Goal: Task Accomplishment & Management: Complete application form

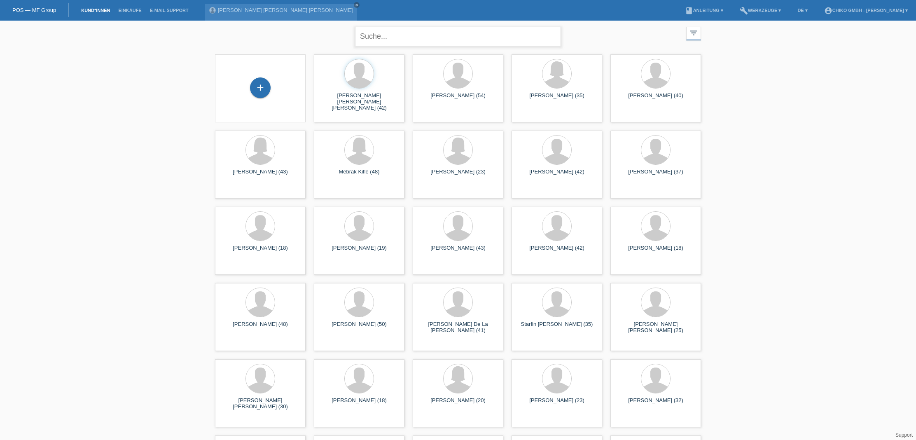
click at [419, 38] on input "text" at bounding box center [458, 36] width 206 height 19
type input "benny"
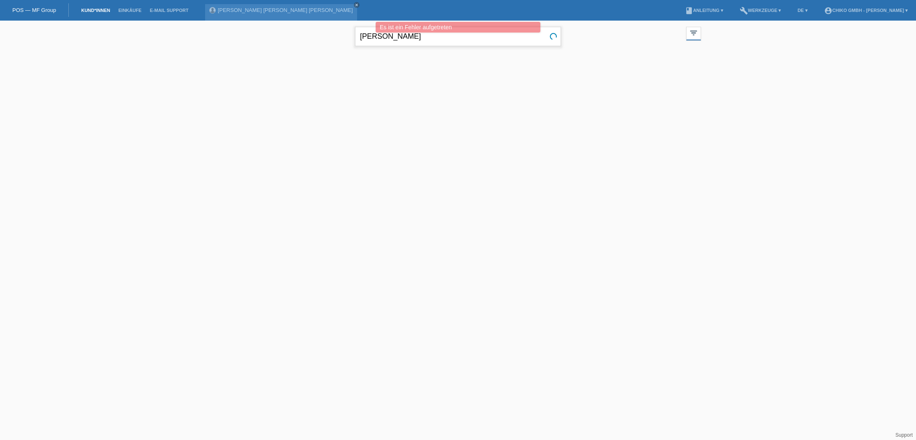
drag, startPoint x: 403, startPoint y: 38, endPoint x: 315, endPoint y: 39, distance: 87.7
click at [315, 39] on div "benny close filter_list view_module Alle Kund*innen anzeigen star Markierte Kun…" at bounding box center [458, 36] width 494 height 30
click at [355, 6] on icon "close" at bounding box center [357, 5] width 4 height 4
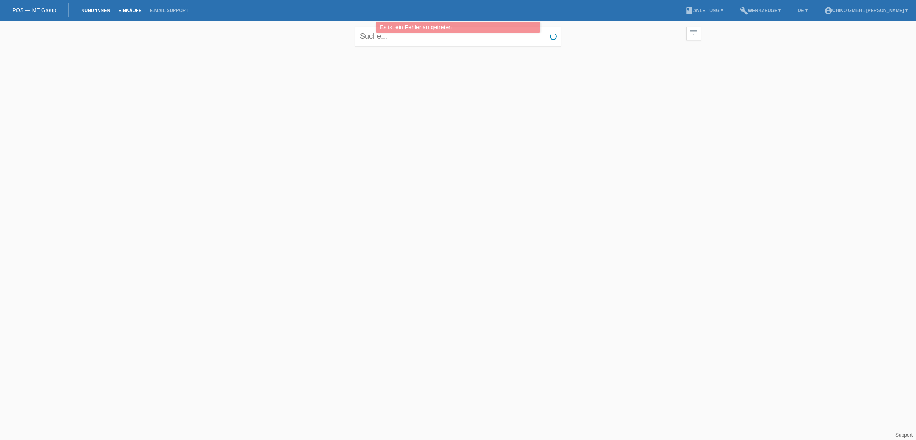
click at [134, 10] on link "Einkäufe" at bounding box center [129, 10] width 31 height 5
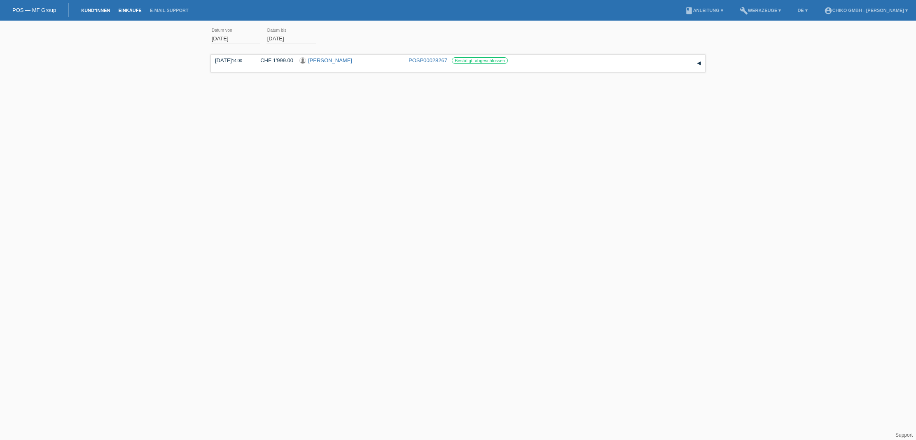
scroll to position [0, 0]
click at [95, 10] on link "Kund*innen" at bounding box center [95, 10] width 37 height 5
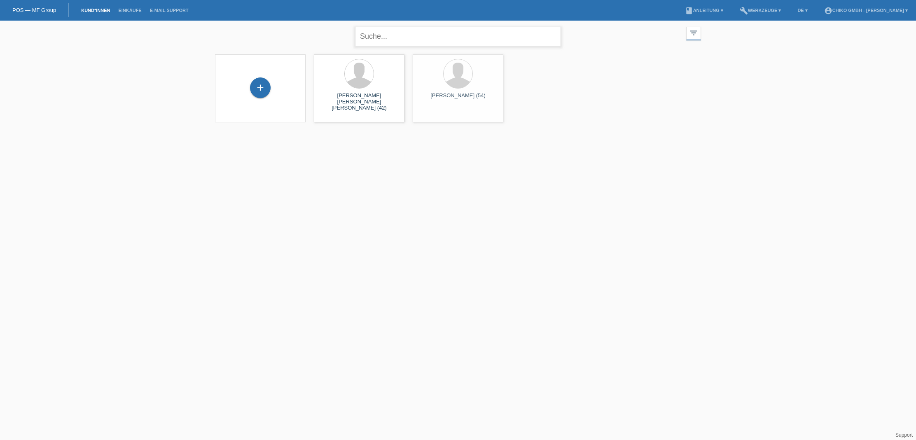
click at [403, 38] on input "text" at bounding box center [458, 36] width 206 height 19
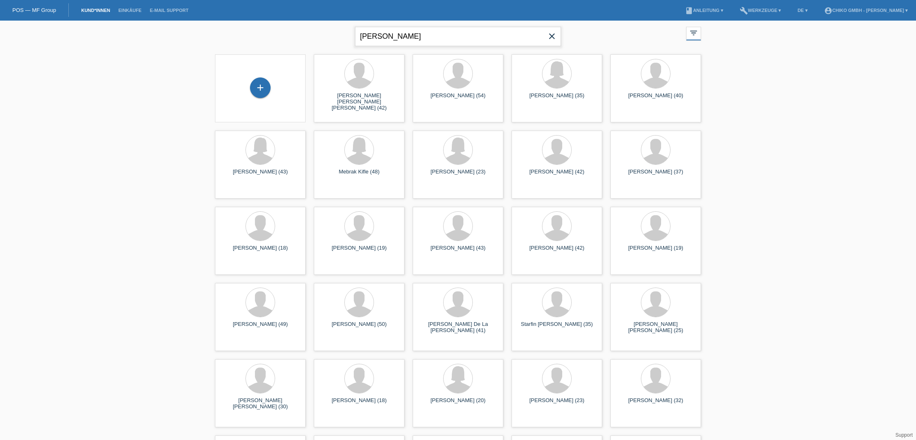
type input "benny"
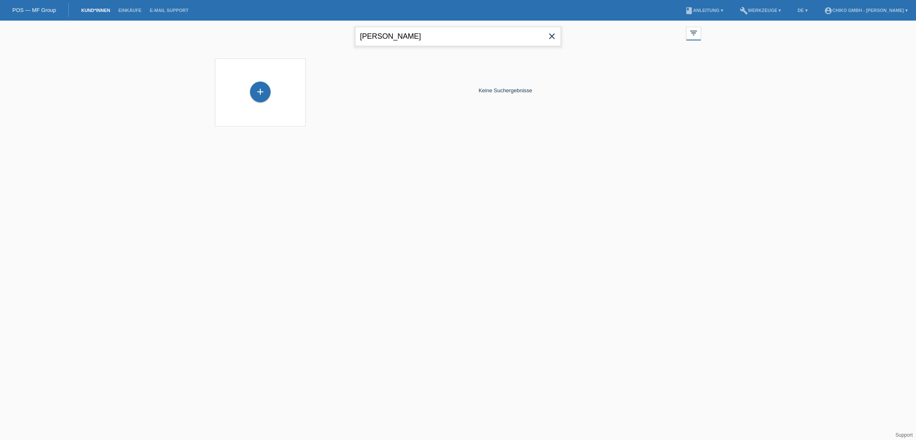
drag, startPoint x: 392, startPoint y: 35, endPoint x: 319, endPoint y: 35, distance: 72.9
click at [319, 35] on div "benny close filter_list view_module Alle Kund*innen anzeigen star Markierte Kun…" at bounding box center [458, 36] width 494 height 30
click at [93, 10] on link "Kund*innen" at bounding box center [95, 10] width 37 height 5
click at [552, 37] on icon "close" at bounding box center [552, 36] width 10 height 10
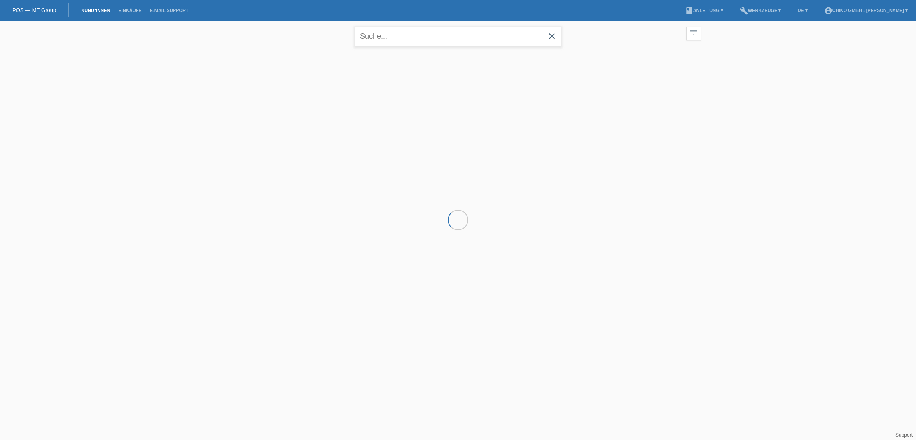
scroll to position [0, 0]
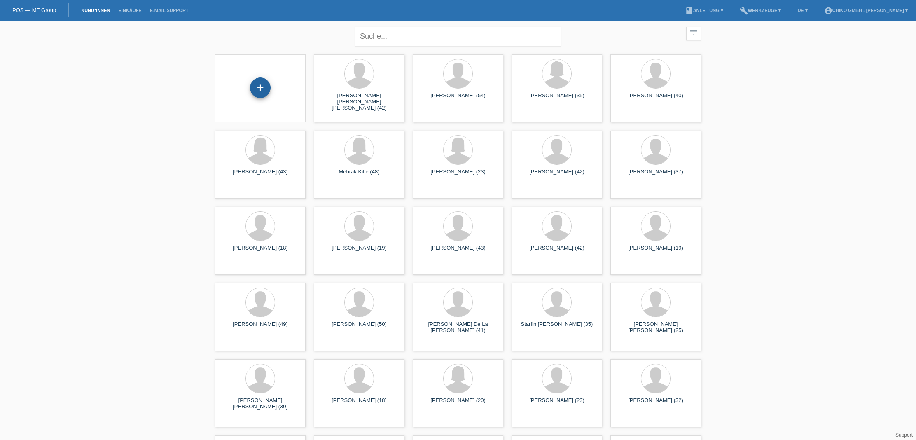
click at [259, 91] on div "+" at bounding box center [260, 87] width 21 height 21
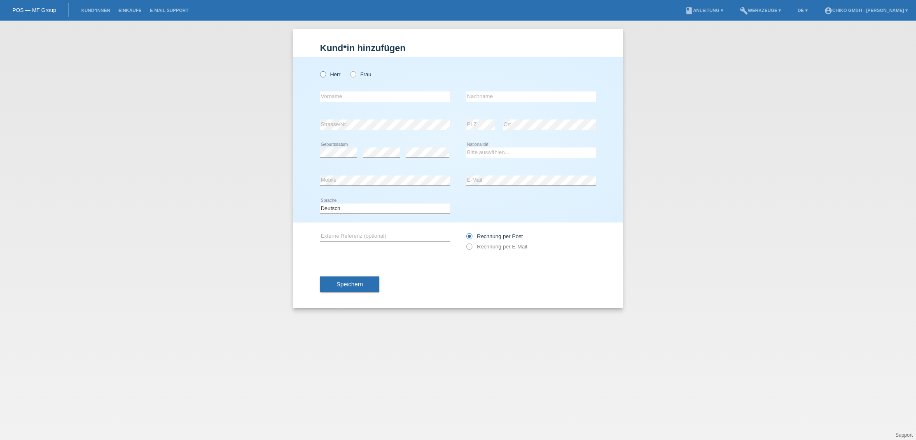
click at [327, 75] on label "Herr" at bounding box center [330, 74] width 21 height 6
click at [325, 75] on input "Herr" at bounding box center [322, 73] width 5 height 5
radio input "true"
type input "G"
type input "[PERSON_NAME]"
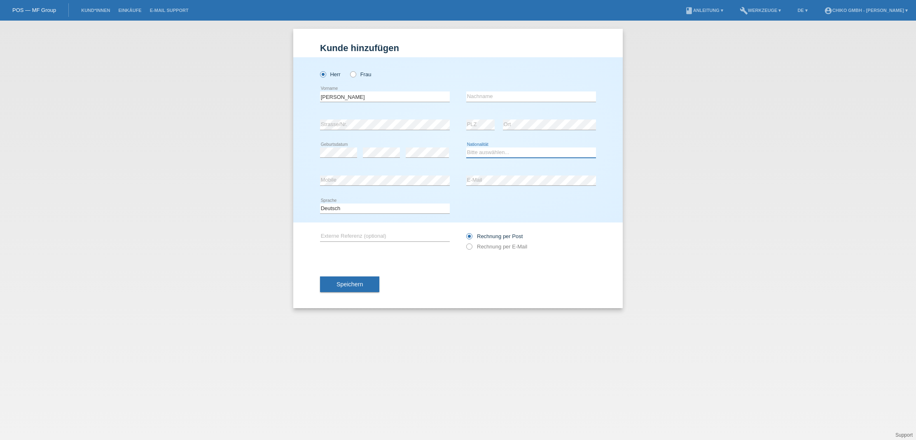
select select "DE"
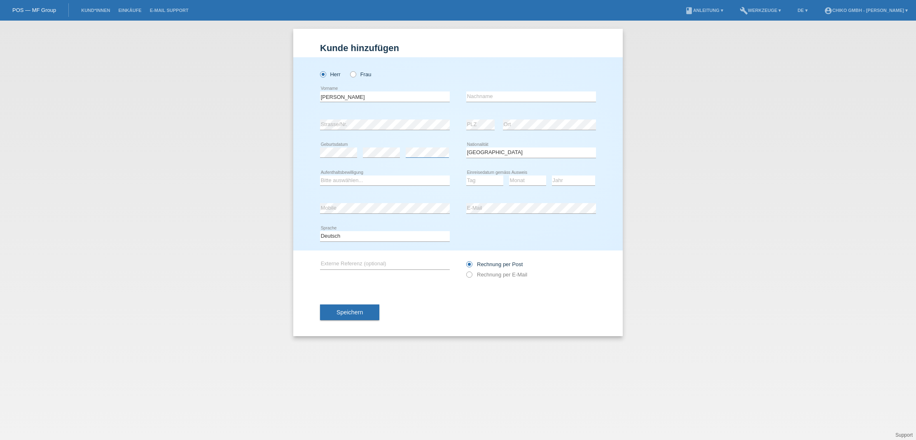
scroll to position [0, 0]
select select "C"
select select "29"
select select "01"
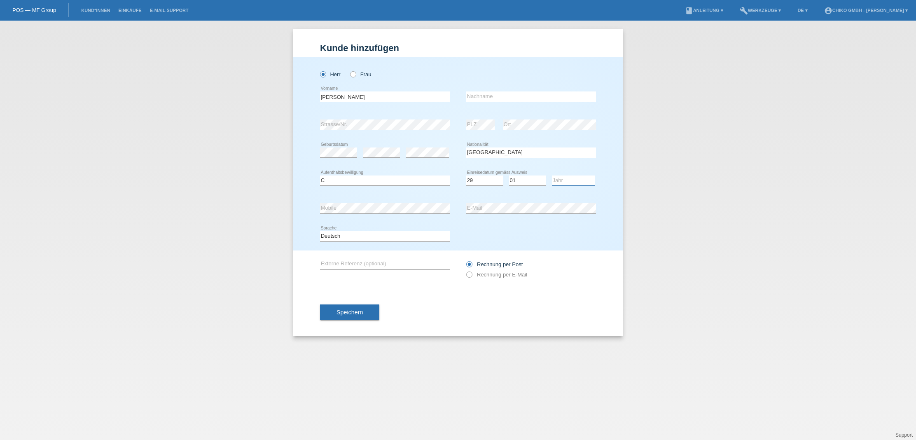
select select "2007"
click at [483, 97] on input "text" at bounding box center [531, 96] width 130 height 10
type input "Glöckner"
click at [367, 313] on button "Speichern" at bounding box center [349, 312] width 59 height 16
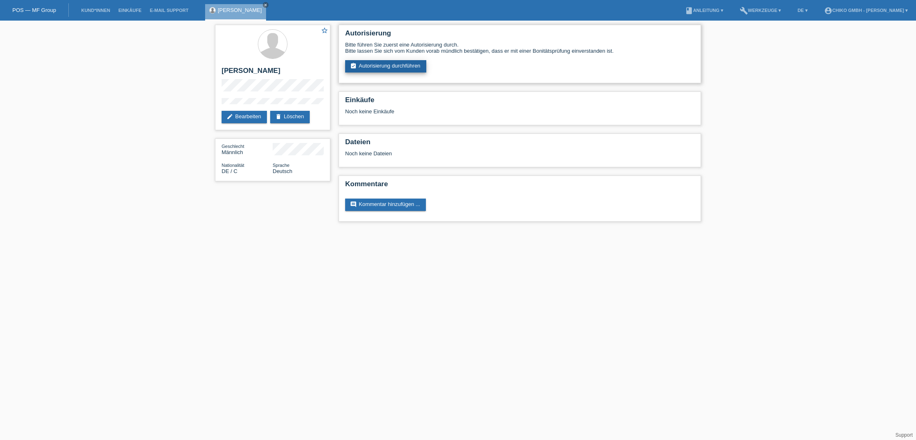
click at [398, 65] on link "assignment_turned_in Autorisierung durchführen" at bounding box center [385, 66] width 81 height 12
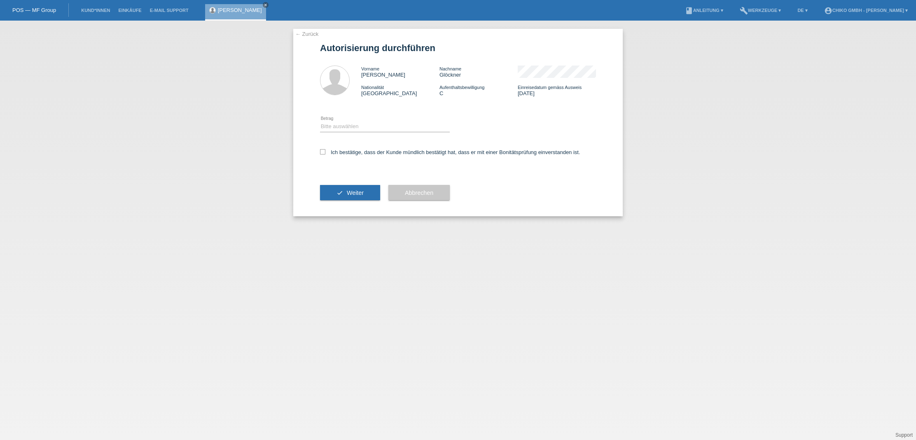
click at [381, 120] on div "Bitte auswählen CHF 1.00 - CHF 499.00 CHF 500.00 - CHF 1'999.00 CHF 2'000.00 - …" at bounding box center [385, 127] width 130 height 28
click at [381, 132] on div "Bitte auswählen CHF 1.00 - CHF 499.00 CHF 500.00 - CHF 1'999.00 CHF 2'000.00 - …" at bounding box center [385, 127] width 130 height 28
select select "2"
click at [321, 150] on icon at bounding box center [322, 151] width 5 height 5
click at [321, 150] on input "Ich bestätige, dass der Kunde mündlich bestätigt hat, dass er mit einer Bonität…" at bounding box center [322, 151] width 5 height 5
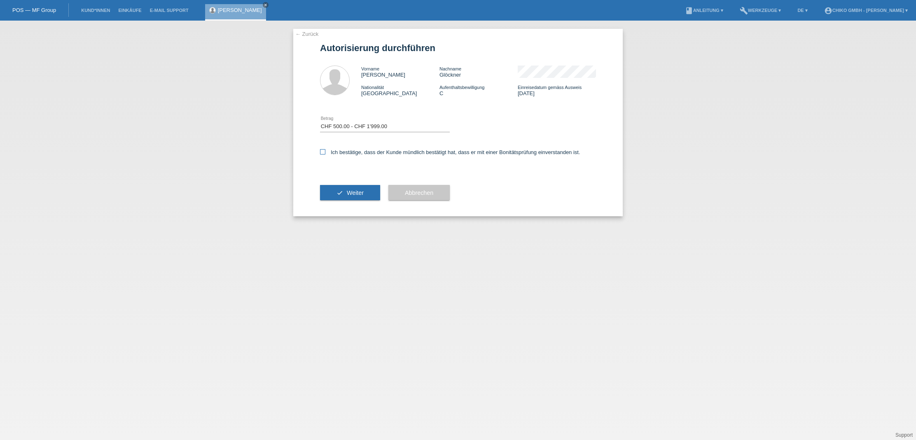
checkbox input "true"
click at [349, 189] on button "check Weiter" at bounding box center [350, 193] width 60 height 16
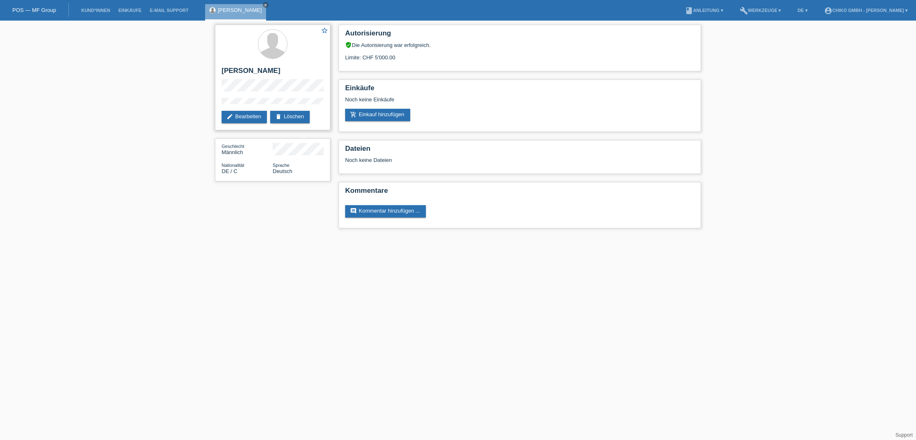
drag, startPoint x: 279, startPoint y: 72, endPoint x: 216, endPoint y: 68, distance: 63.1
click at [216, 68] on div "star_border [PERSON_NAME] edit Bearbeiten delete Löschen" at bounding box center [272, 77] width 115 height 105
copy h2 "[PERSON_NAME]"
click at [221, 88] on div "star_border Benny Glöckner edit Bearbeiten delete Löschen" at bounding box center [272, 77] width 115 height 105
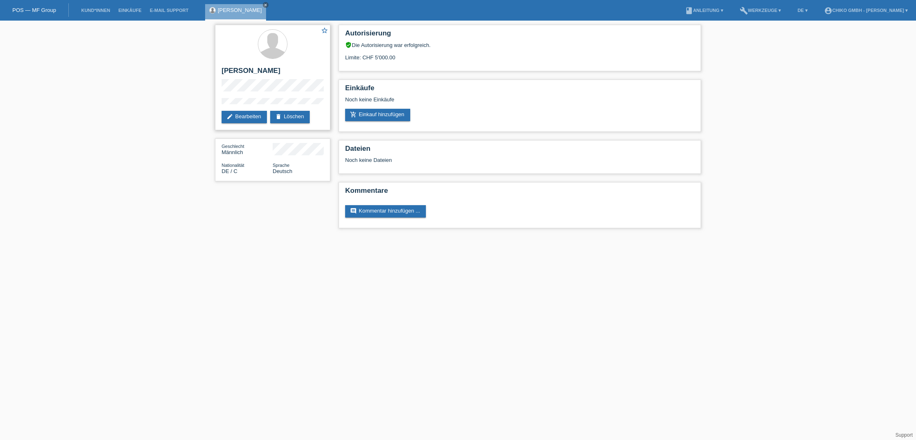
click at [219, 97] on div "star_border Benny Glöckner edit Bearbeiten delete Löschen" at bounding box center [272, 77] width 115 height 105
click at [250, 119] on link "edit Bearbeiten" at bounding box center [244, 117] width 45 height 12
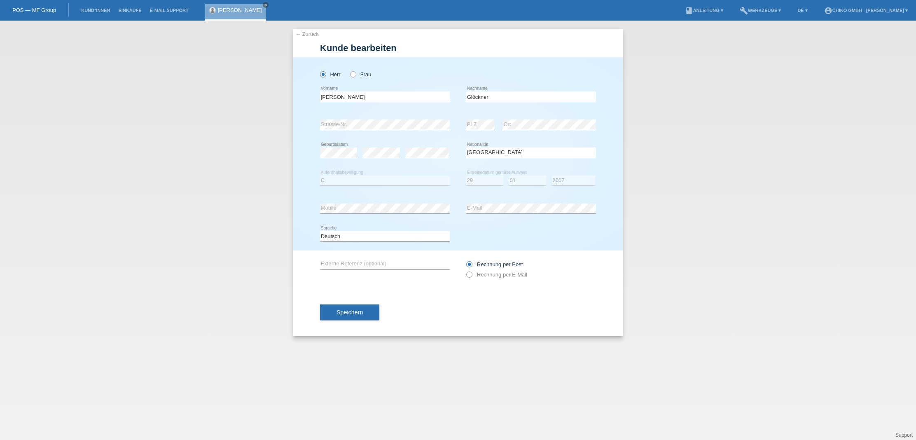
select select "DE"
select select "C"
select select "29"
select select "01"
select select "2007"
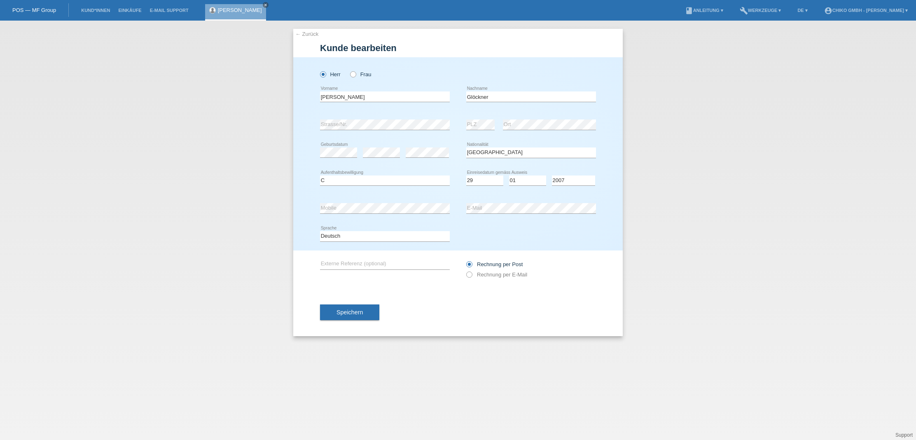
click at [361, 317] on button "Speichern" at bounding box center [349, 312] width 59 height 16
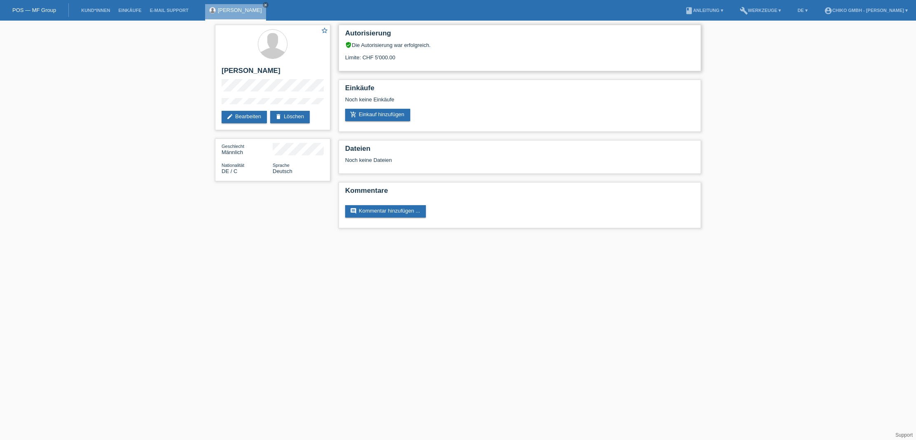
drag, startPoint x: 411, startPoint y: 56, endPoint x: 373, endPoint y: 57, distance: 37.5
click at [373, 57] on div "Limite: CHF 5'000.00" at bounding box center [519, 54] width 349 height 12
click at [913, 177] on div "star_border [PERSON_NAME] edit Bearbeiten delete Löschen Geschlecht Männlich Na…" at bounding box center [458, 129] width 916 height 216
drag, startPoint x: 855, startPoint y: 2, endPoint x: 782, endPoint y: 67, distance: 97.7
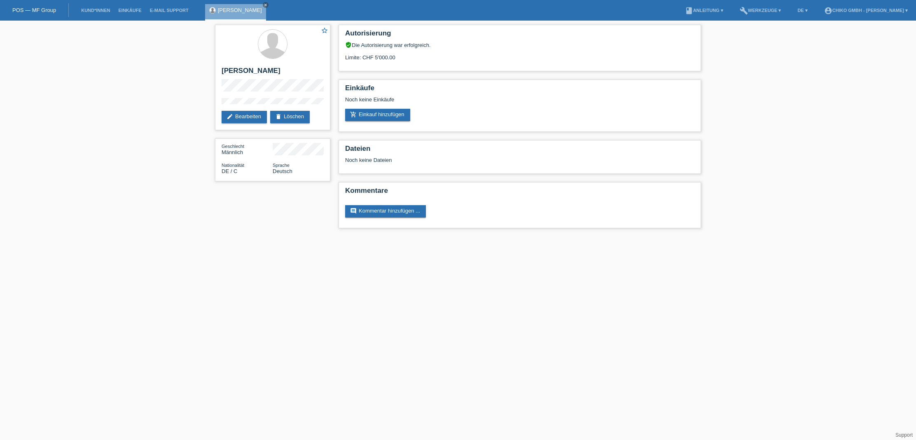
click at [783, 68] on div "star_border [PERSON_NAME] edit Bearbeiten delete Löschen Geschlecht Männlich Na…" at bounding box center [458, 129] width 916 height 216
click at [313, 2] on nav "POS — MF Group Kund*innen Einkäufe E-Mail Support [PERSON_NAME] close menu" at bounding box center [458, 10] width 916 height 21
click at [385, 117] on link "add_shopping_cart Einkauf hinzufügen" at bounding box center [377, 115] width 65 height 12
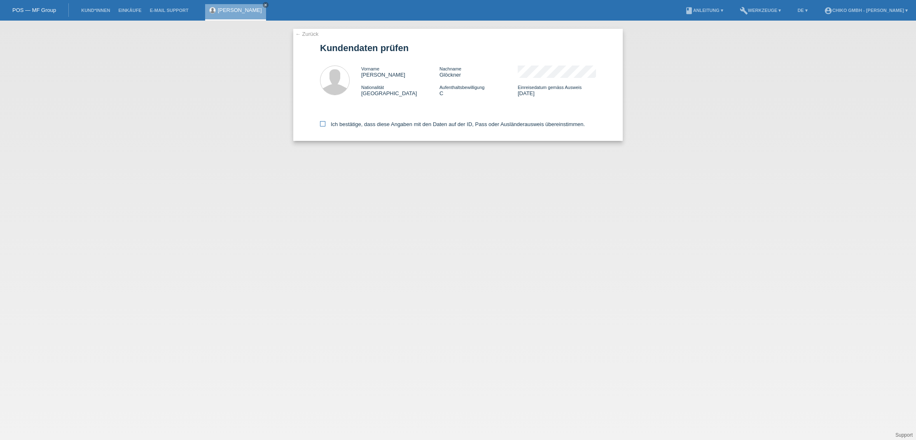
drag, startPoint x: 343, startPoint y: 121, endPoint x: 346, endPoint y: 127, distance: 6.5
click at [343, 121] on label "Ich bestätige, dass diese Angaben mit den Daten auf der ID, Pass oder Ausländer…" at bounding box center [452, 124] width 265 height 6
click at [325, 121] on input "Ich bestätige, dass diese Angaben mit den Daten auf der ID, Pass oder Ausländer…" at bounding box center [322, 123] width 5 height 5
checkbox input "true"
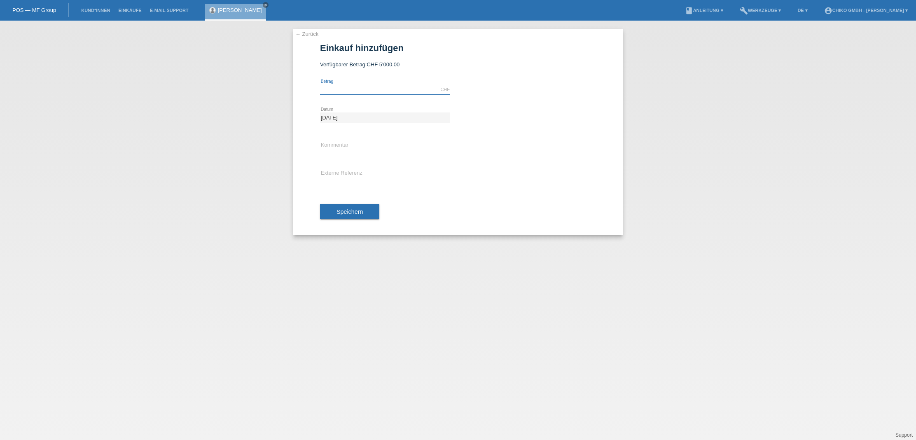
click at [365, 89] on input "text" at bounding box center [385, 89] width 130 height 10
type input "1499.00"
click at [358, 211] on span "Speichern" at bounding box center [349, 211] width 26 height 7
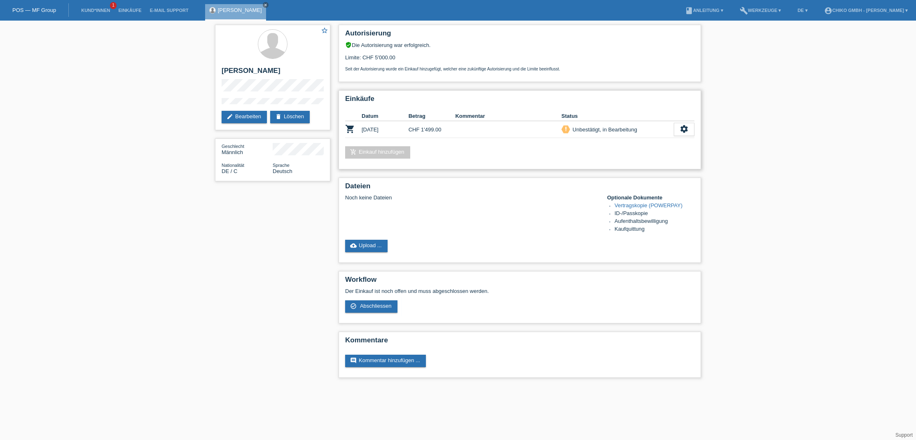
drag, startPoint x: 547, startPoint y: 161, endPoint x: 653, endPoint y: 156, distance: 106.4
click at [552, 159] on div "Einkäufe Datum Betrag Kommentar Status shopping_cart [DATE] CHF 1'499.00 priori…" at bounding box center [520, 129] width 362 height 79
click at [690, 130] on div "settings" at bounding box center [684, 129] width 21 height 13
click at [624, 180] on span "Vertrag herunterladen" at bounding box center [628, 180] width 54 height 10
